Goal: Information Seeking & Learning: Learn about a topic

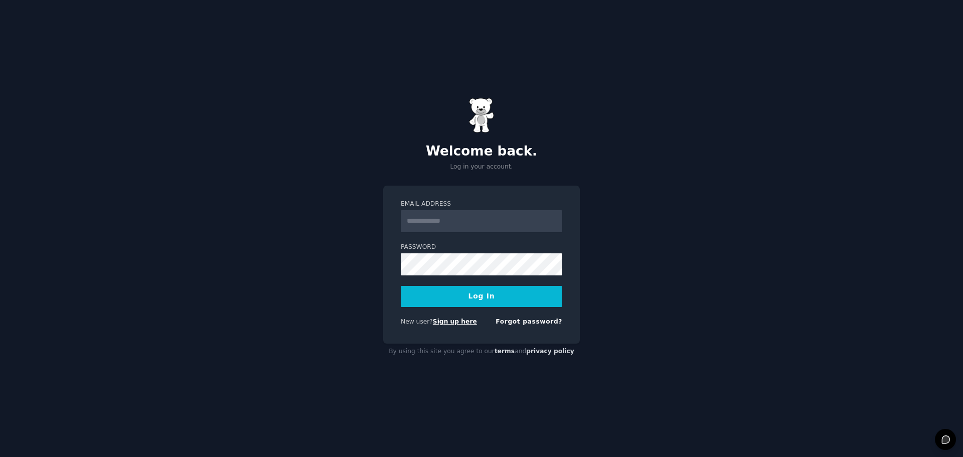
click at [440, 323] on link "Sign up here" at bounding box center [455, 321] width 44 height 7
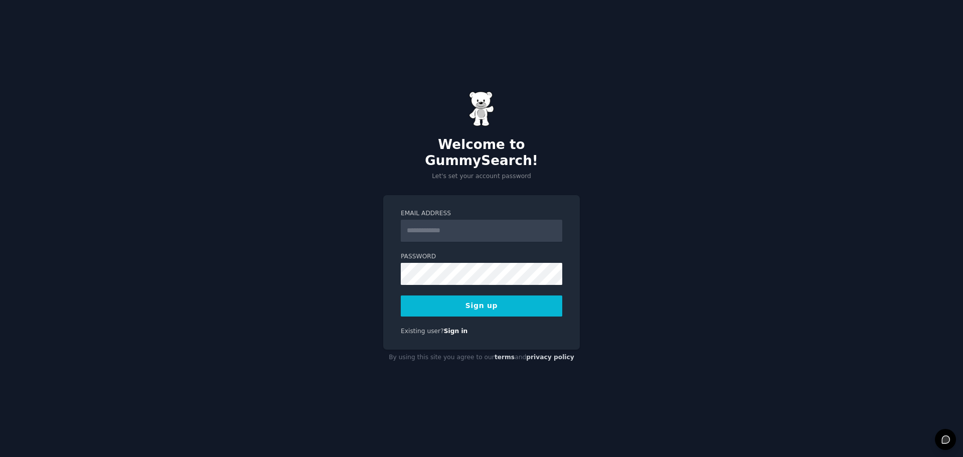
click at [426, 223] on input "Email Address" at bounding box center [482, 231] width 162 height 22
type input "**********"
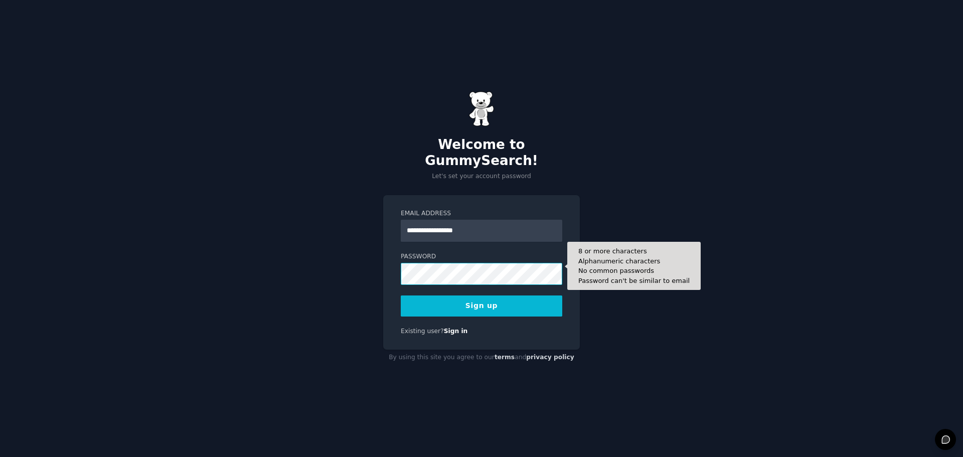
click at [401, 296] on button "Sign up" at bounding box center [482, 306] width 162 height 21
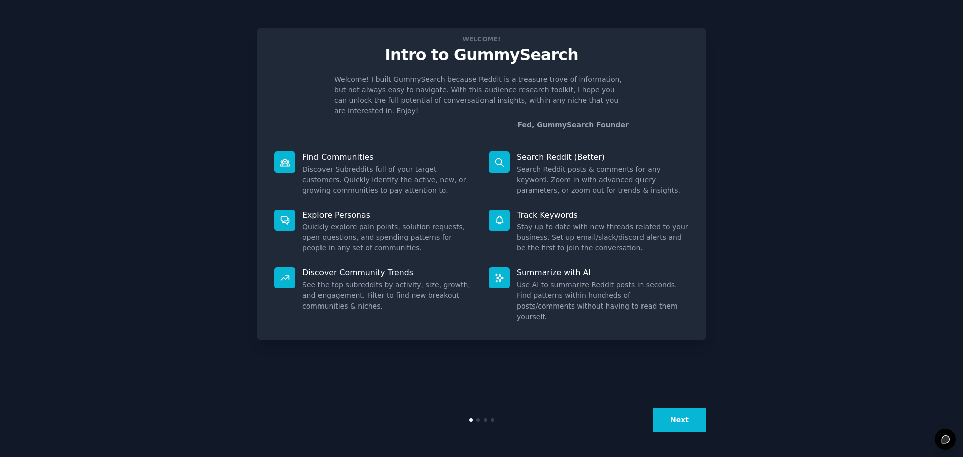
click at [681, 416] on button "Next" at bounding box center [680, 420] width 54 height 25
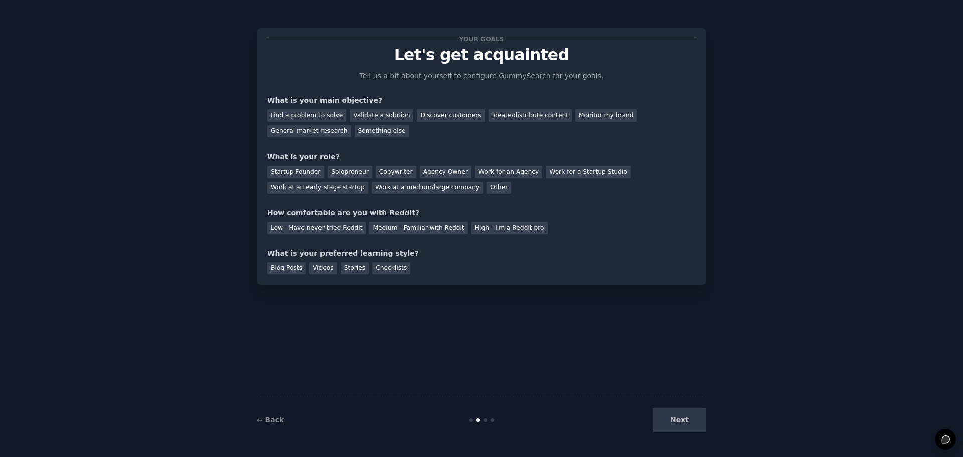
click at [681, 416] on div "Next" at bounding box center [631, 420] width 150 height 25
click at [479, 421] on div at bounding box center [479, 420] width 4 height 4
click at [682, 418] on div "Next" at bounding box center [631, 420] width 150 height 25
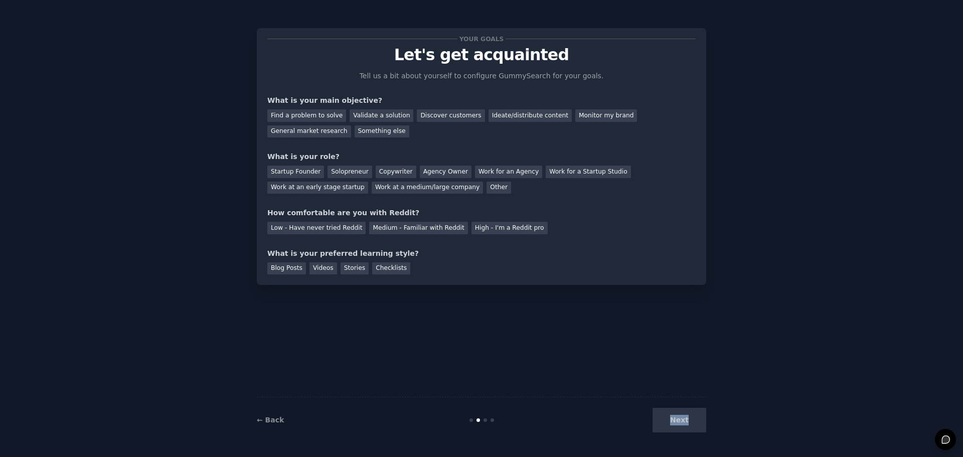
click at [682, 418] on div "Next" at bounding box center [631, 420] width 150 height 25
click at [318, 119] on div "Find a problem to solve" at bounding box center [306, 115] width 79 height 13
click at [353, 114] on div "Validate a solution" at bounding box center [382, 115] width 64 height 13
click at [351, 125] on div "General market research" at bounding box center [309, 131] width 84 height 13
click at [301, 117] on div "Find a problem to solve" at bounding box center [306, 115] width 79 height 13
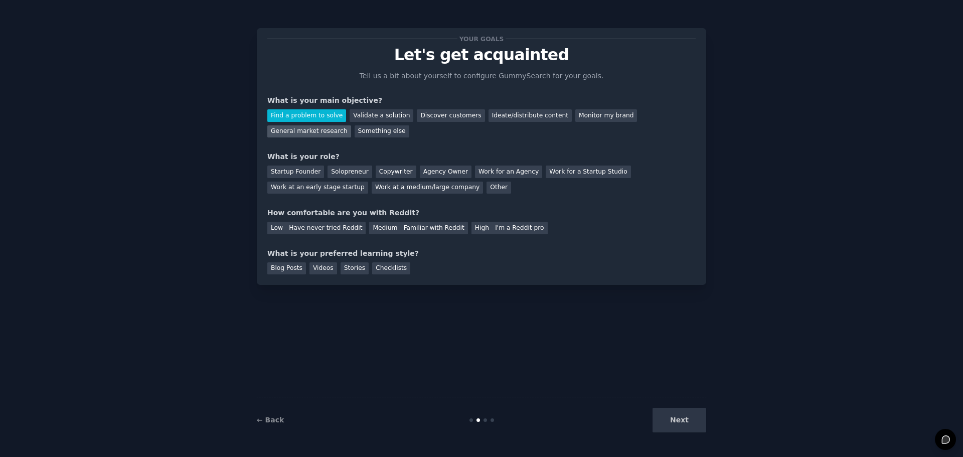
click at [351, 125] on div "General market research" at bounding box center [309, 131] width 84 height 13
click at [348, 166] on div "Solopreneur" at bounding box center [350, 172] width 44 height 13
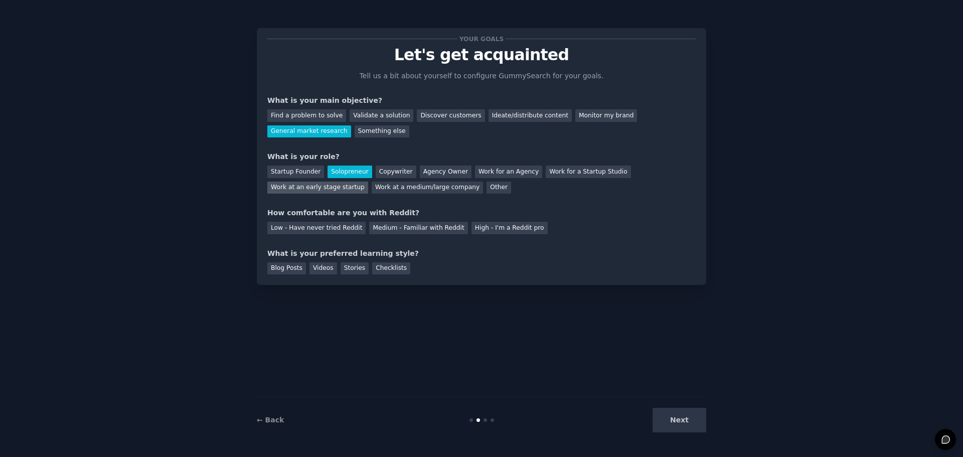
click at [368, 182] on div "Work at an early stage startup" at bounding box center [317, 188] width 101 height 13
click at [385, 226] on div "Medium - Familiar with Reddit" at bounding box center [418, 228] width 98 height 13
click at [330, 251] on div "What is your preferred learning style?" at bounding box center [481, 253] width 428 height 11
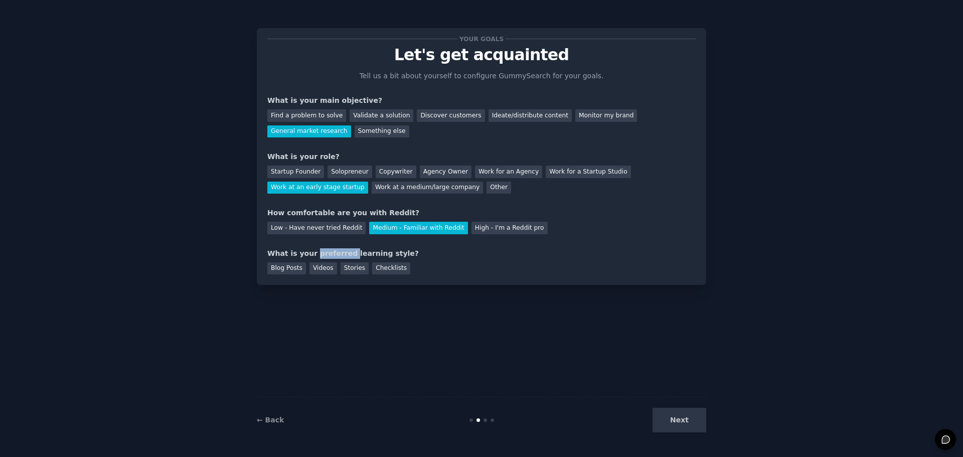
click at [330, 250] on div "What is your preferred learning style?" at bounding box center [481, 253] width 428 height 11
click at [284, 268] on div "Blog Posts" at bounding box center [286, 268] width 39 height 13
click at [317, 271] on div "Videos" at bounding box center [324, 268] width 28 height 13
click at [346, 268] on div "Stories" at bounding box center [355, 268] width 28 height 13
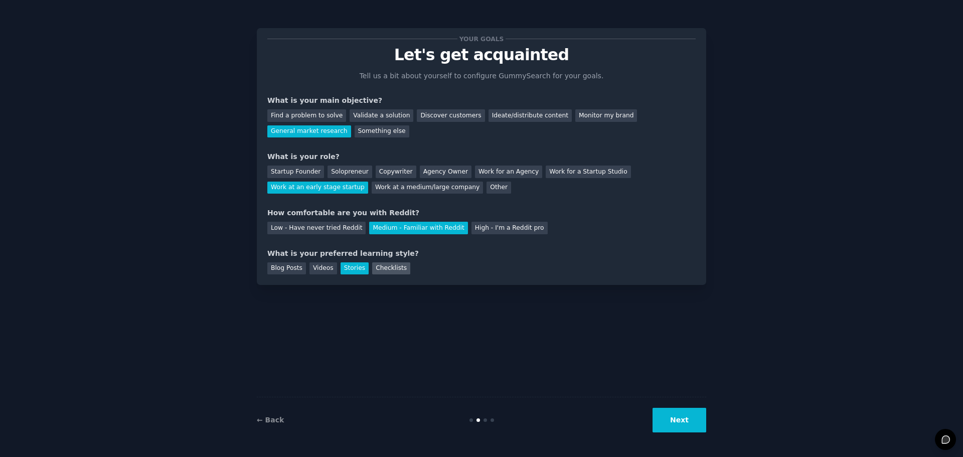
click at [388, 269] on div "Checklists" at bounding box center [391, 268] width 38 height 13
click at [278, 268] on div "Blog Posts" at bounding box center [286, 268] width 39 height 13
click at [669, 415] on button "Next" at bounding box center [680, 420] width 54 height 25
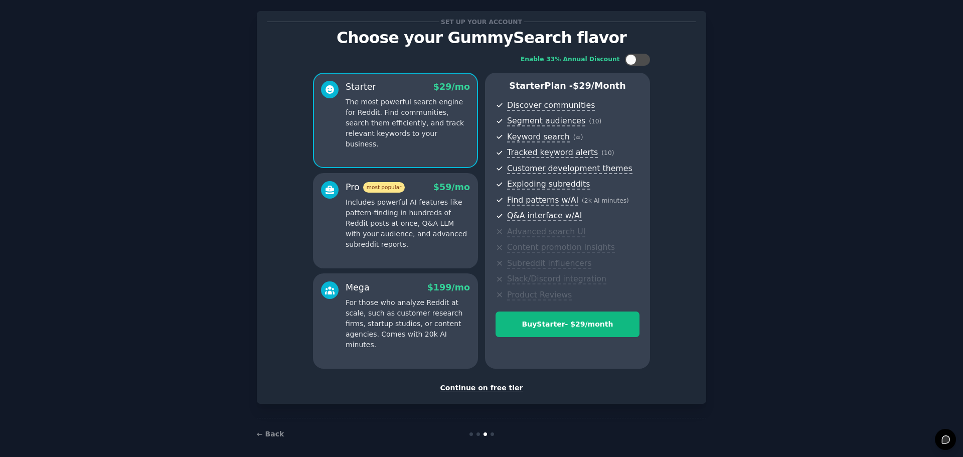
scroll to position [24, 0]
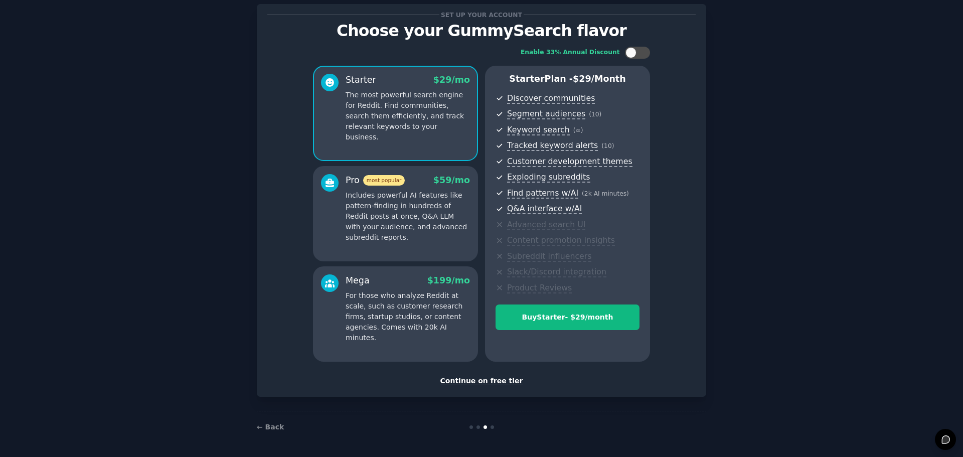
click at [496, 379] on div "Continue on free tier" at bounding box center [481, 381] width 428 height 11
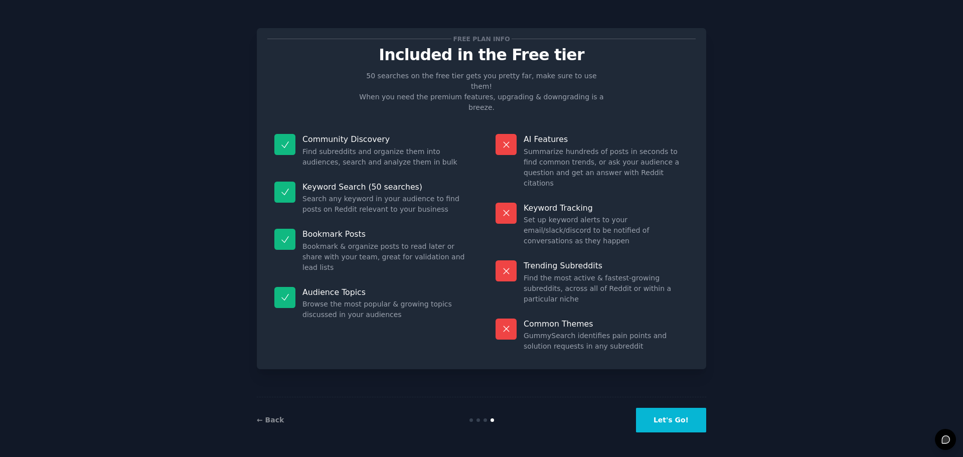
click at [678, 426] on button "Let's Go!" at bounding box center [671, 420] width 70 height 25
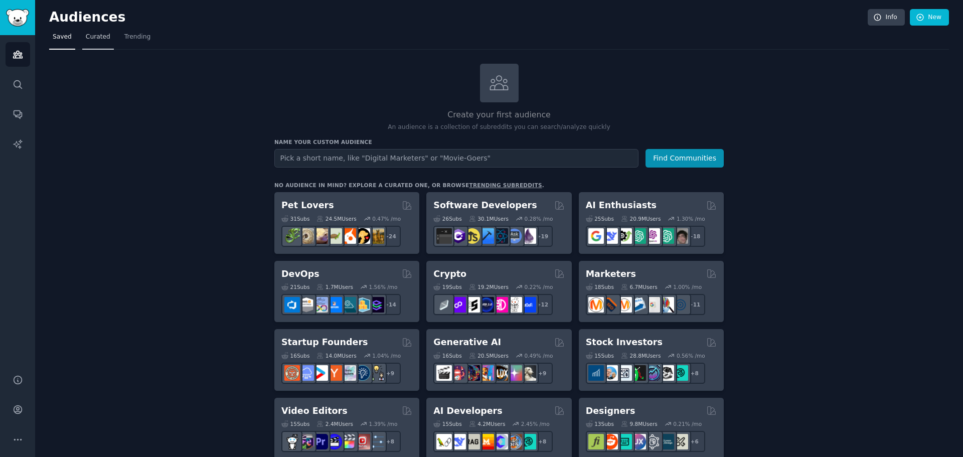
click at [82, 39] on link "Curated" at bounding box center [98, 39] width 32 height 21
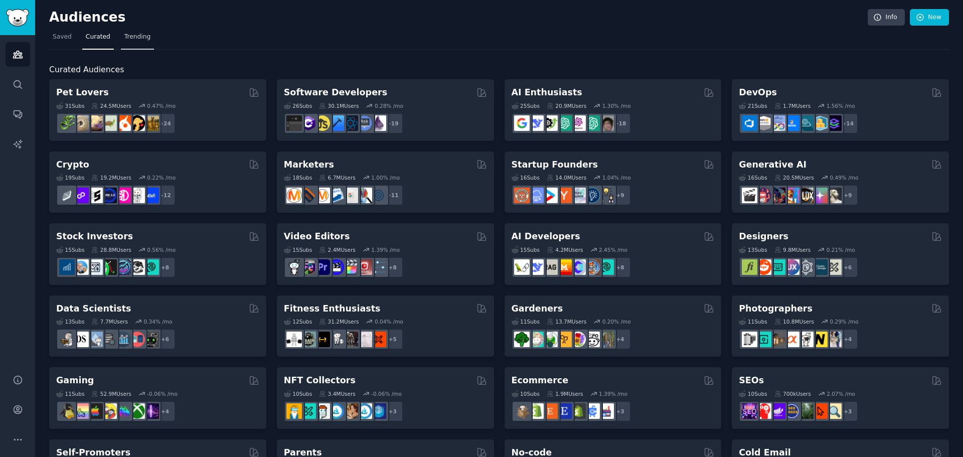
click at [121, 36] on link "Trending" at bounding box center [137, 39] width 33 height 21
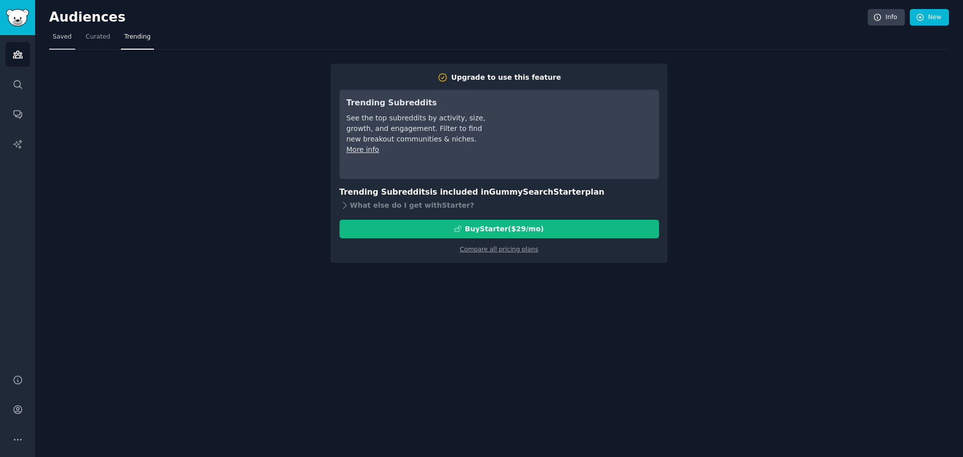
click at [62, 33] on span "Saved" at bounding box center [62, 37] width 19 height 9
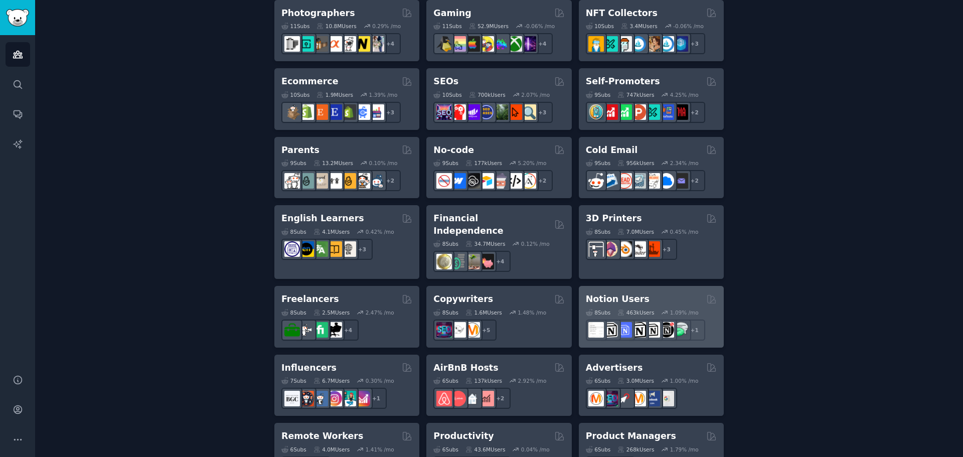
scroll to position [535, 0]
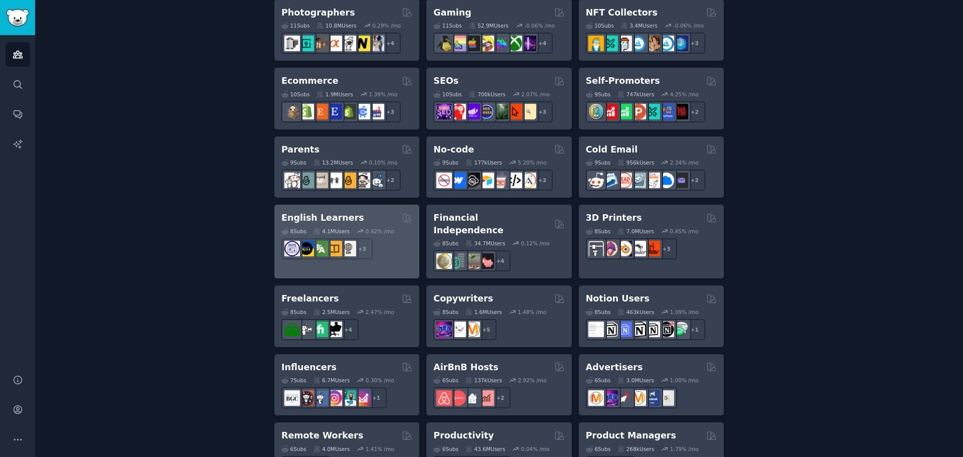
click at [361, 218] on div "English Learners" at bounding box center [346, 218] width 131 height 13
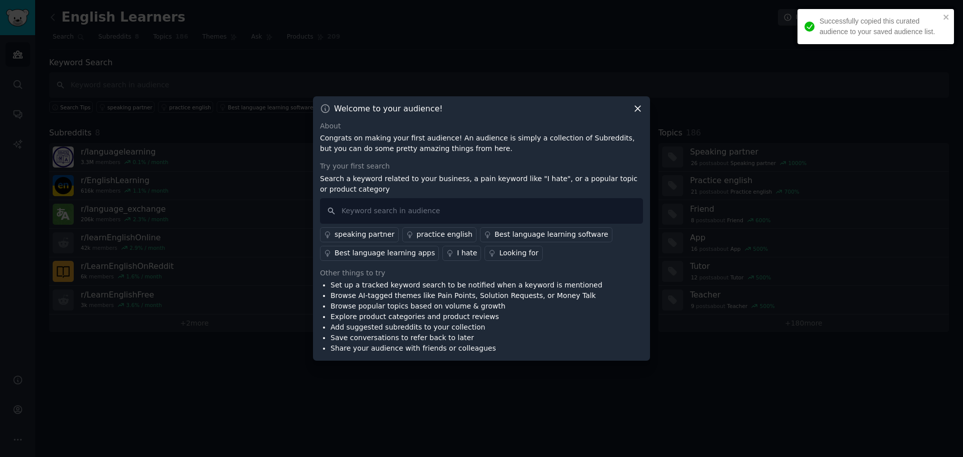
click at [382, 135] on p "Congrats on making your first audience! An audience is simply a collection of S…" at bounding box center [481, 143] width 323 height 21
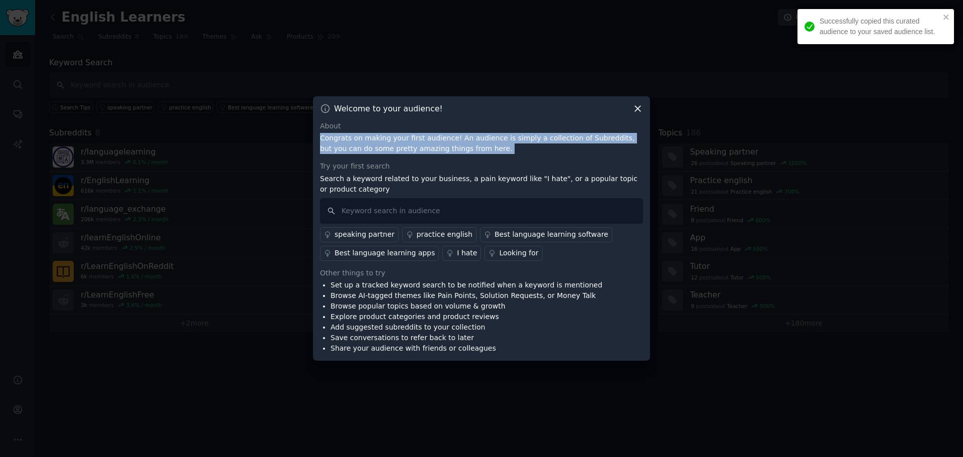
click at [382, 135] on p "Congrats on making your first audience! An audience is simply a collection of S…" at bounding box center [481, 143] width 323 height 21
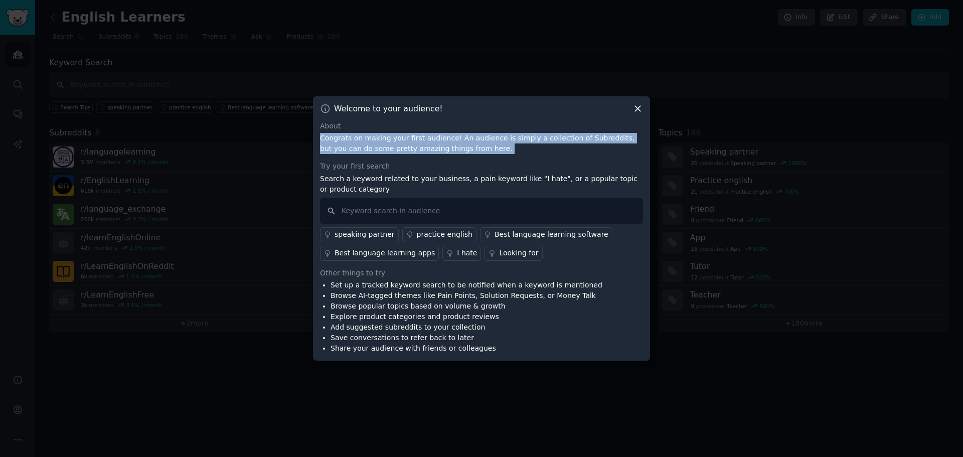
click at [443, 252] on link "I hate" at bounding box center [462, 253] width 39 height 15
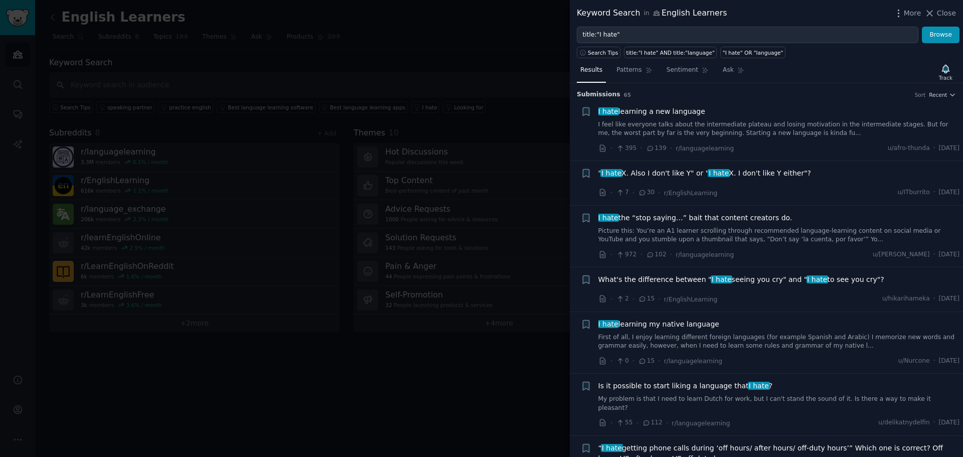
click at [522, 282] on div at bounding box center [481, 228] width 963 height 457
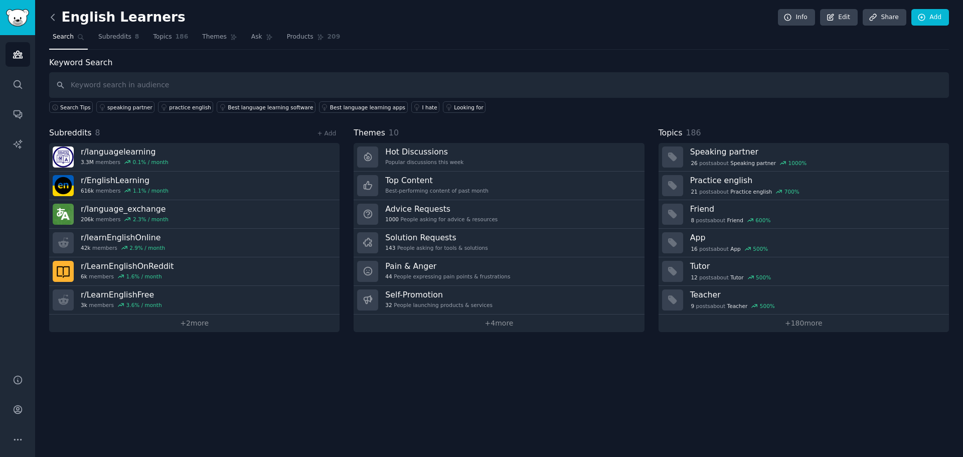
click at [53, 22] on icon at bounding box center [53, 17] width 11 height 11
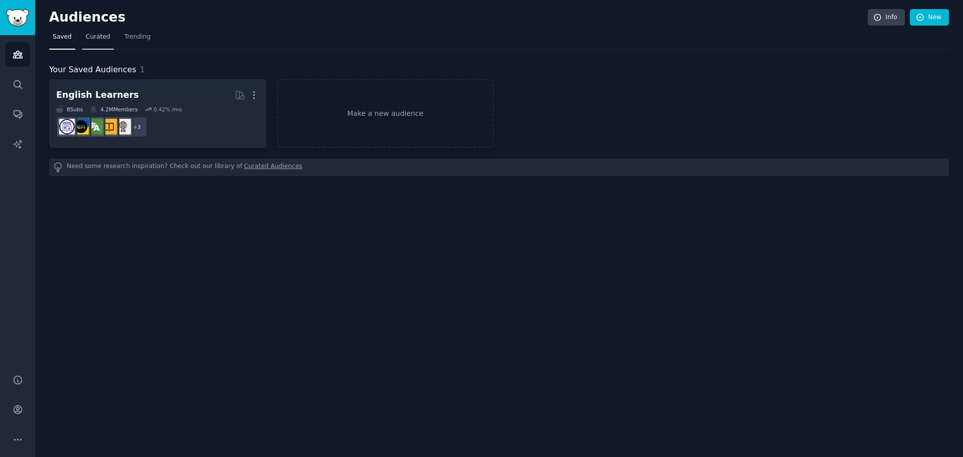
click at [87, 33] on span "Curated" at bounding box center [98, 37] width 25 height 9
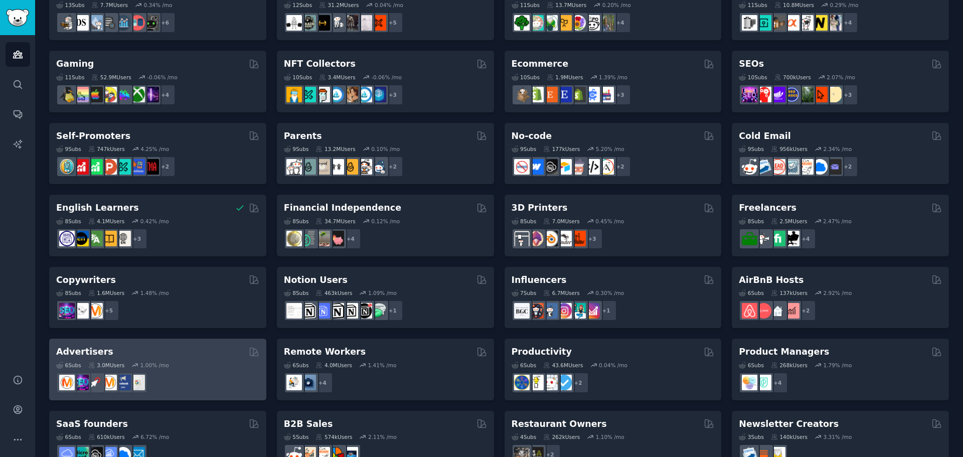
scroll to position [346, 0]
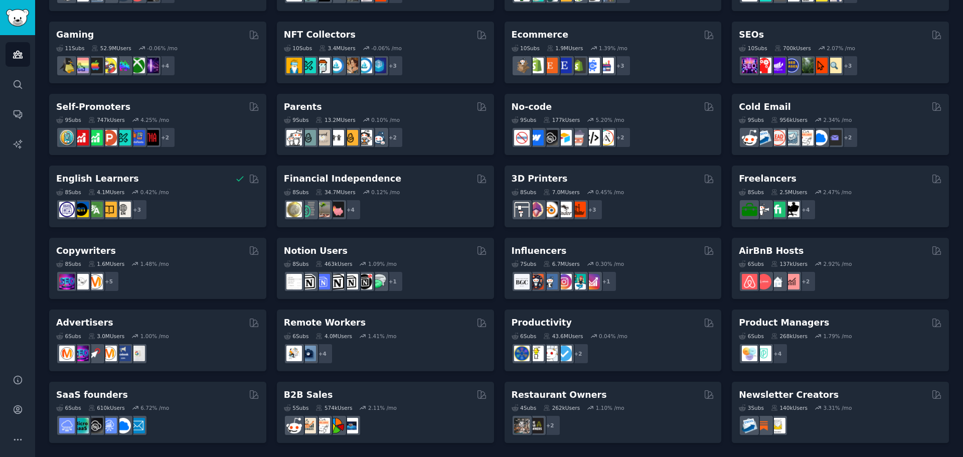
click at [630, 251] on div "Influencers" at bounding box center [613, 251] width 203 height 13
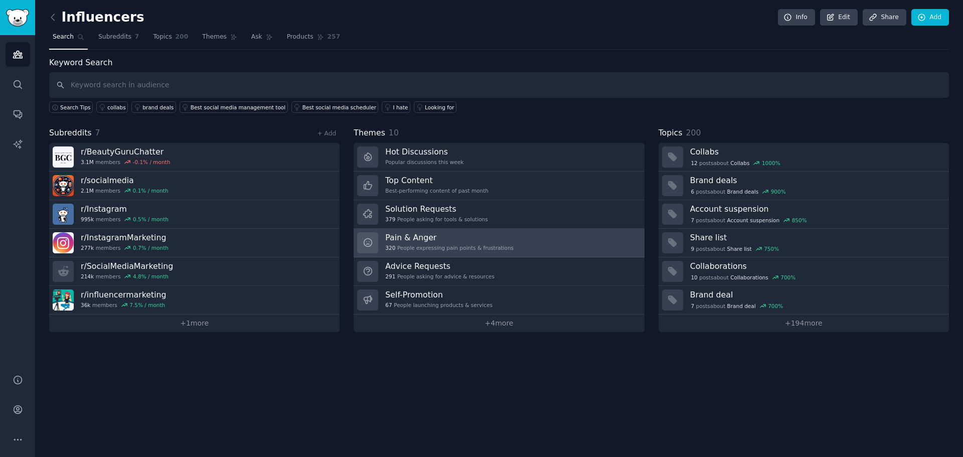
click at [473, 237] on h3 "Pain & Anger" at bounding box center [449, 237] width 128 height 11
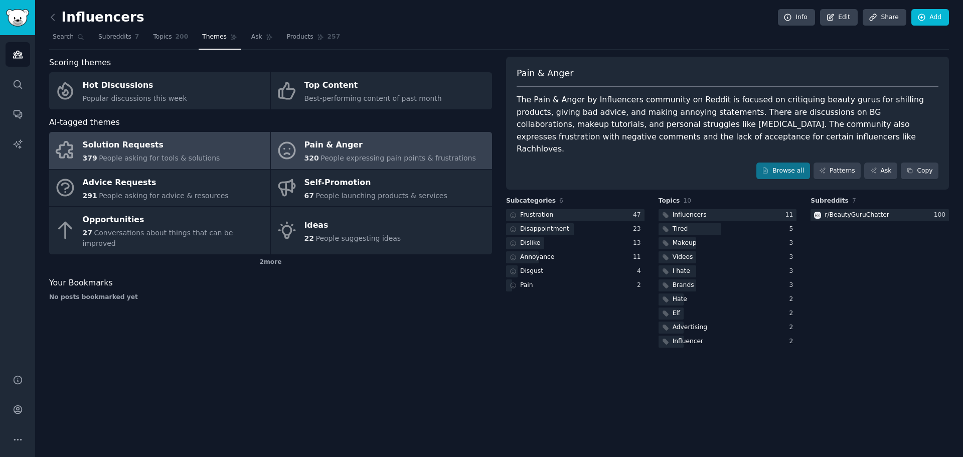
click at [207, 165] on link "Solution Requests 379 People asking for tools & solutions" at bounding box center [159, 150] width 221 height 37
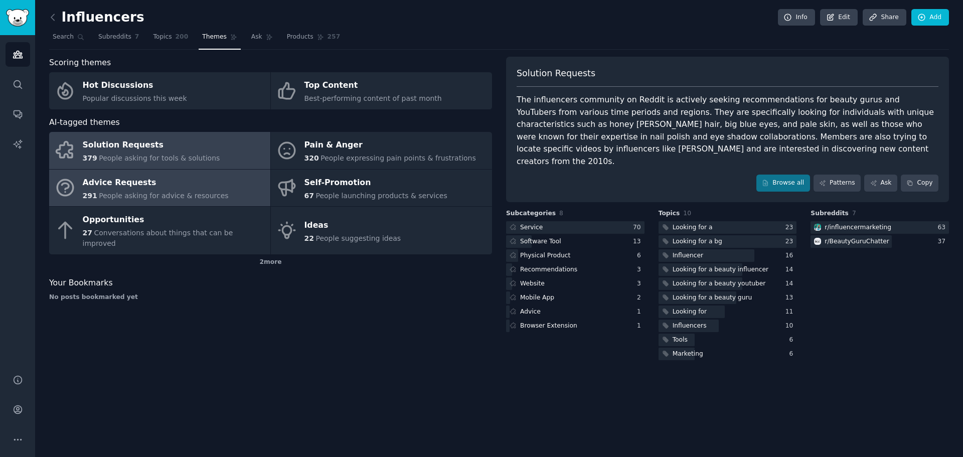
click at [170, 203] on link "Advice Requests 291 People asking for advice & resources" at bounding box center [159, 188] width 221 height 37
